Goal: Navigation & Orientation: Understand site structure

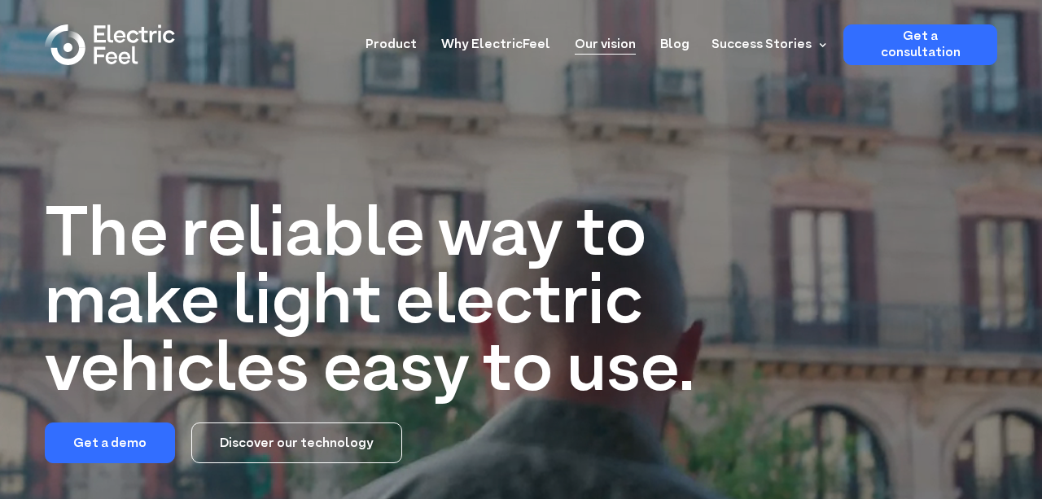
click at [620, 41] on link "Our vision" at bounding box center [605, 39] width 61 height 30
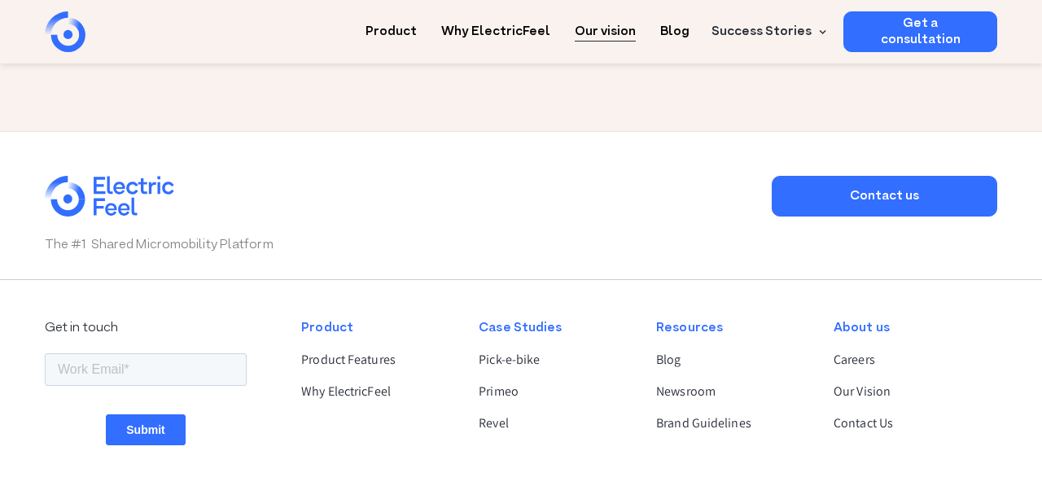
scroll to position [3011, 0]
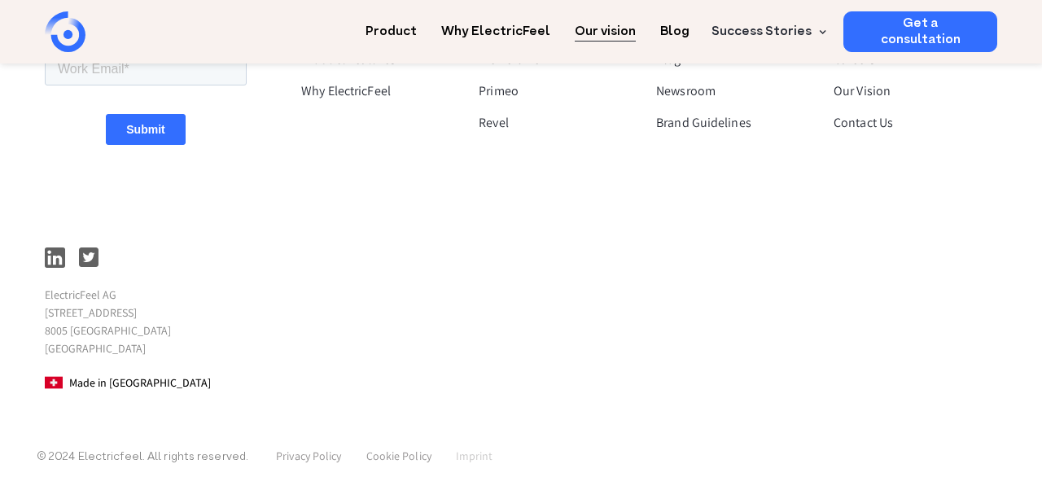
click at [462, 455] on link "Imprint" at bounding box center [474, 456] width 37 height 15
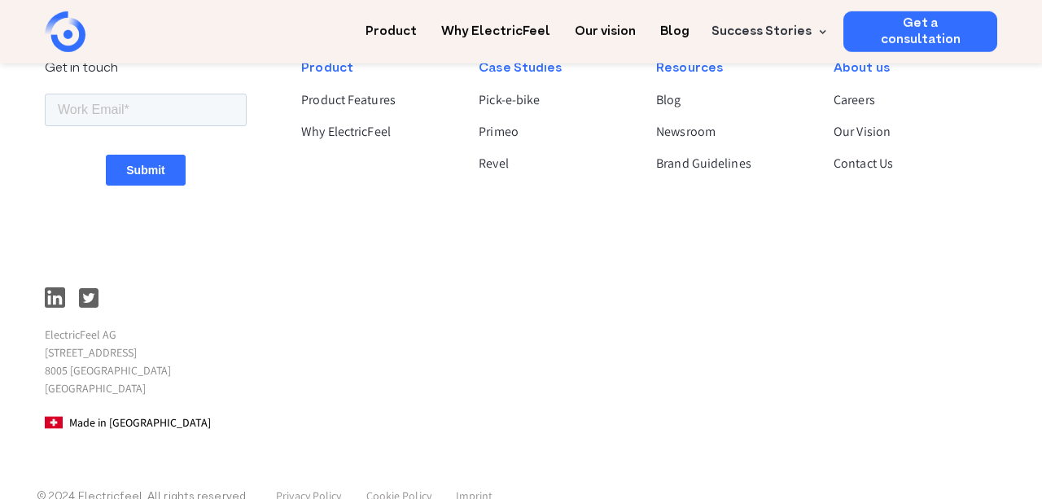
scroll to position [1446, 0]
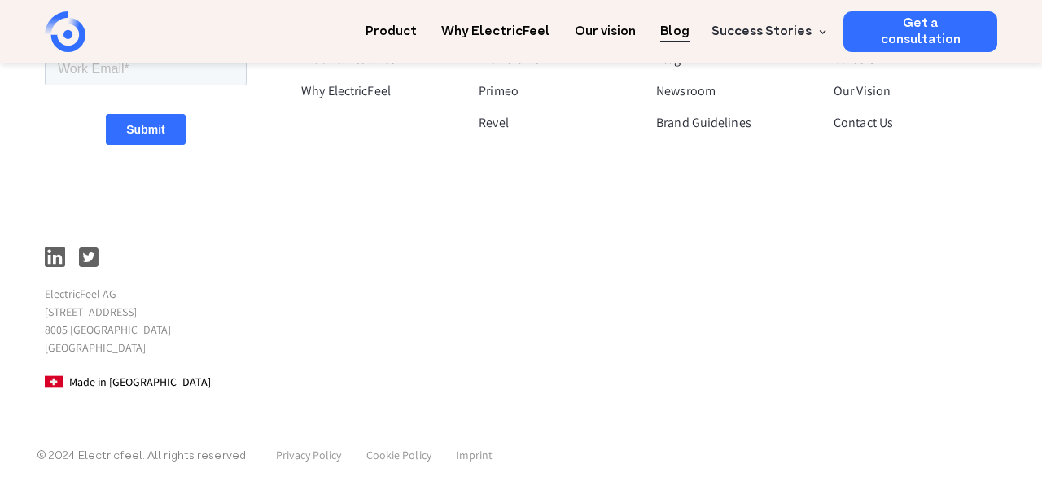
click at [682, 37] on link "Blog" at bounding box center [674, 26] width 29 height 30
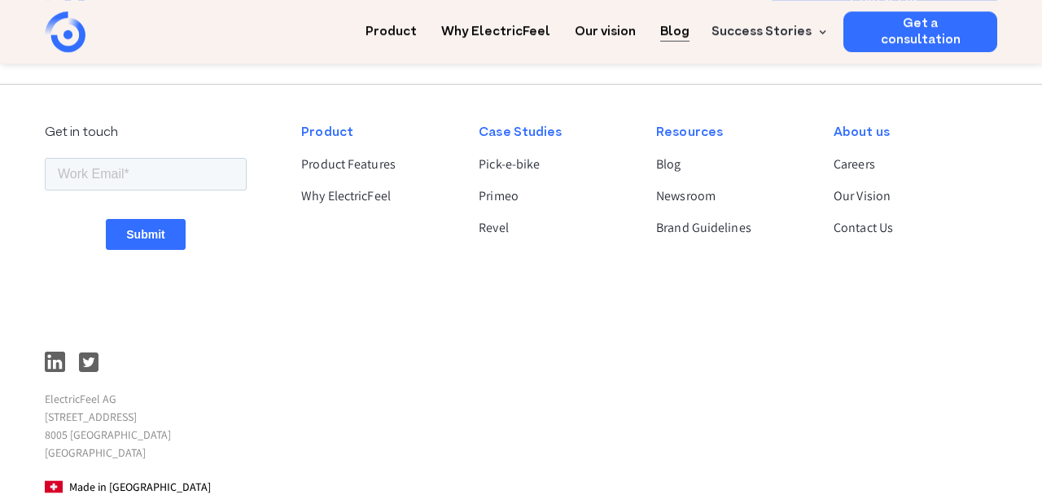
scroll to position [2541, 0]
